Goal: Use online tool/utility: Utilize a website feature to perform a specific function

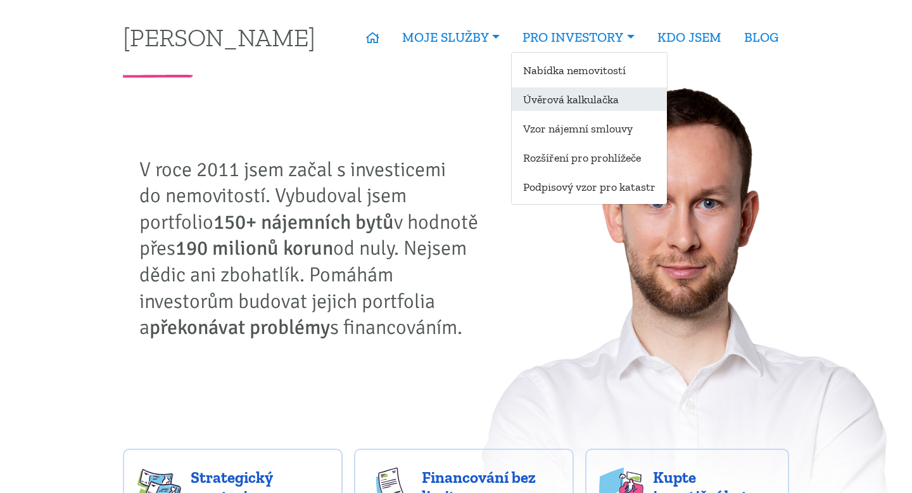
click at [580, 101] on link "Úvěrová kalkulačka" at bounding box center [589, 98] width 155 height 23
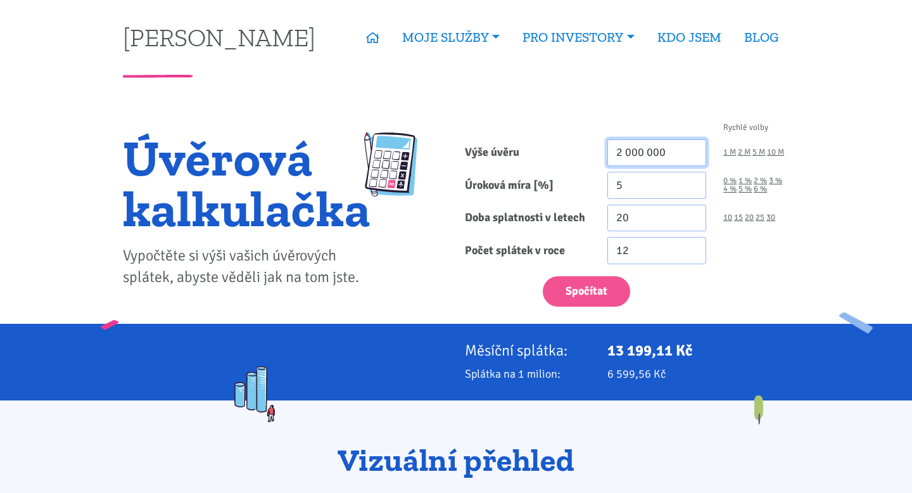
click at [637, 141] on input "2 000 000" at bounding box center [656, 152] width 99 height 27
type input "7 353 000"
click at [643, 177] on input "5" at bounding box center [656, 185] width 99 height 27
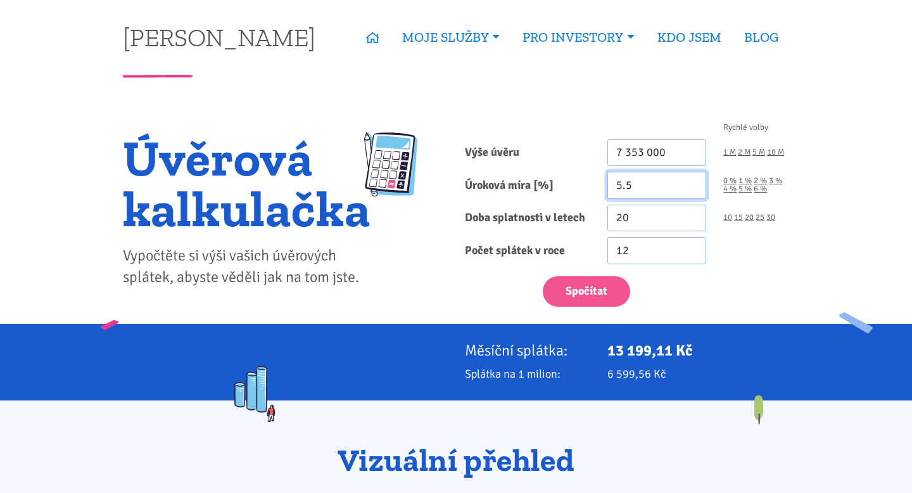
type input "5.5"
click at [650, 208] on input "20" at bounding box center [656, 218] width 99 height 27
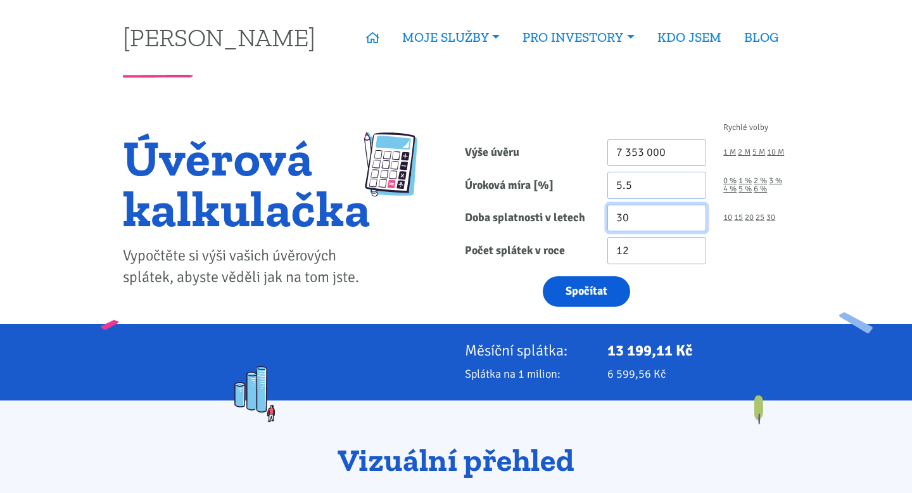
type input "30"
click at [606, 290] on button "Spočítat" at bounding box center [586, 291] width 87 height 31
type input "7353000"
